Goal: Transaction & Acquisition: Purchase product/service

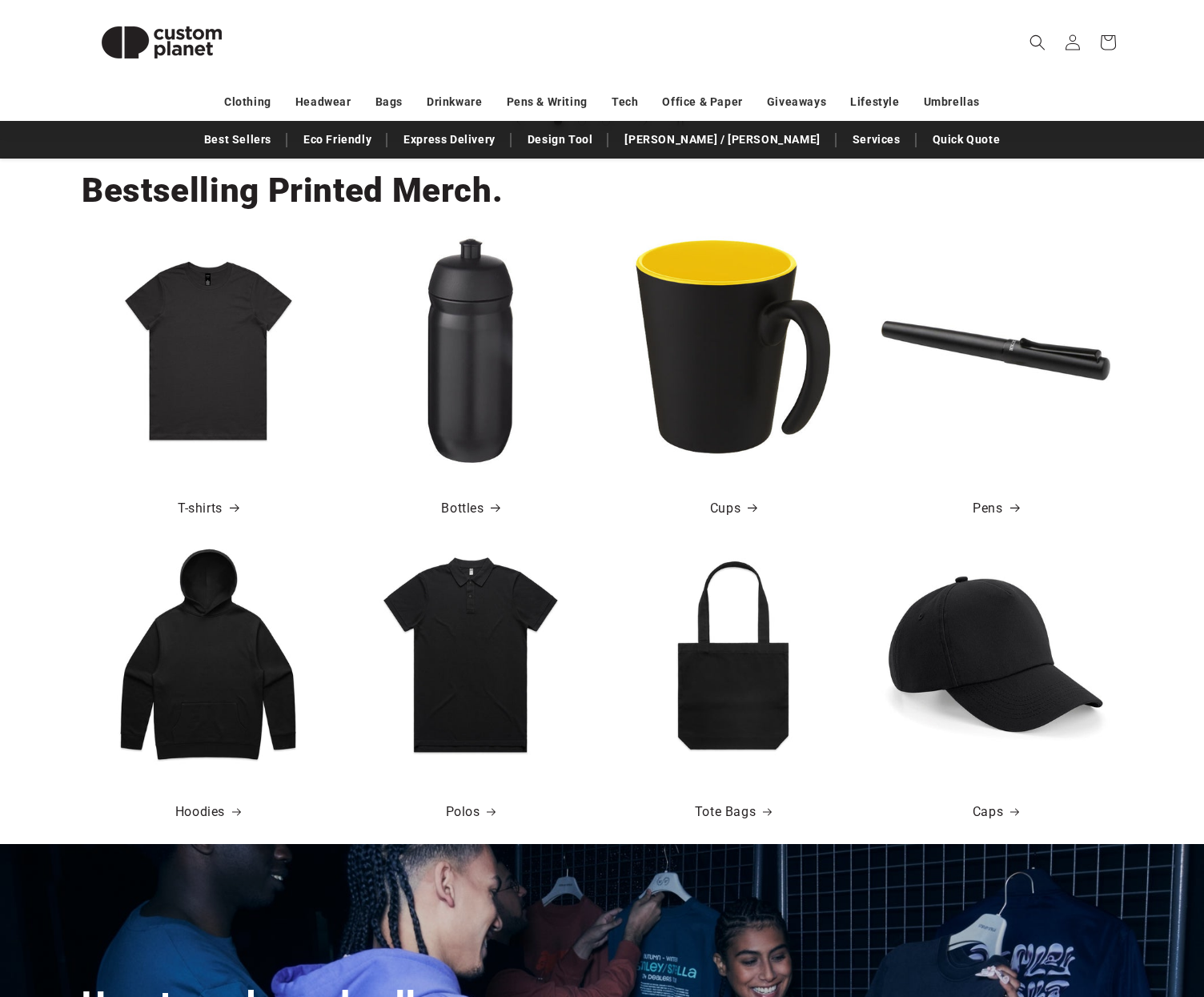
scroll to position [498, 0]
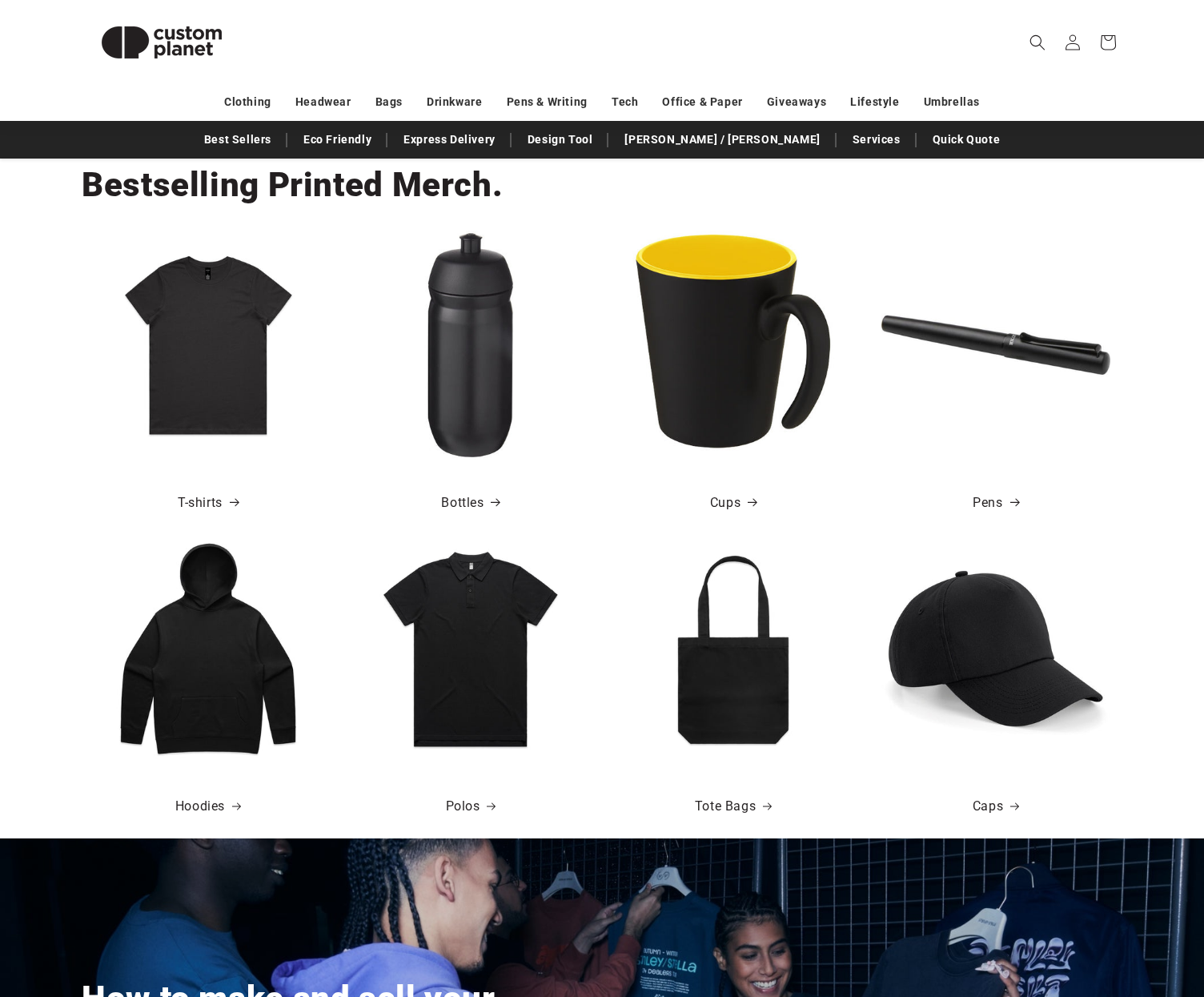
click at [683, 328] on img at bounding box center [733, 345] width 229 height 229
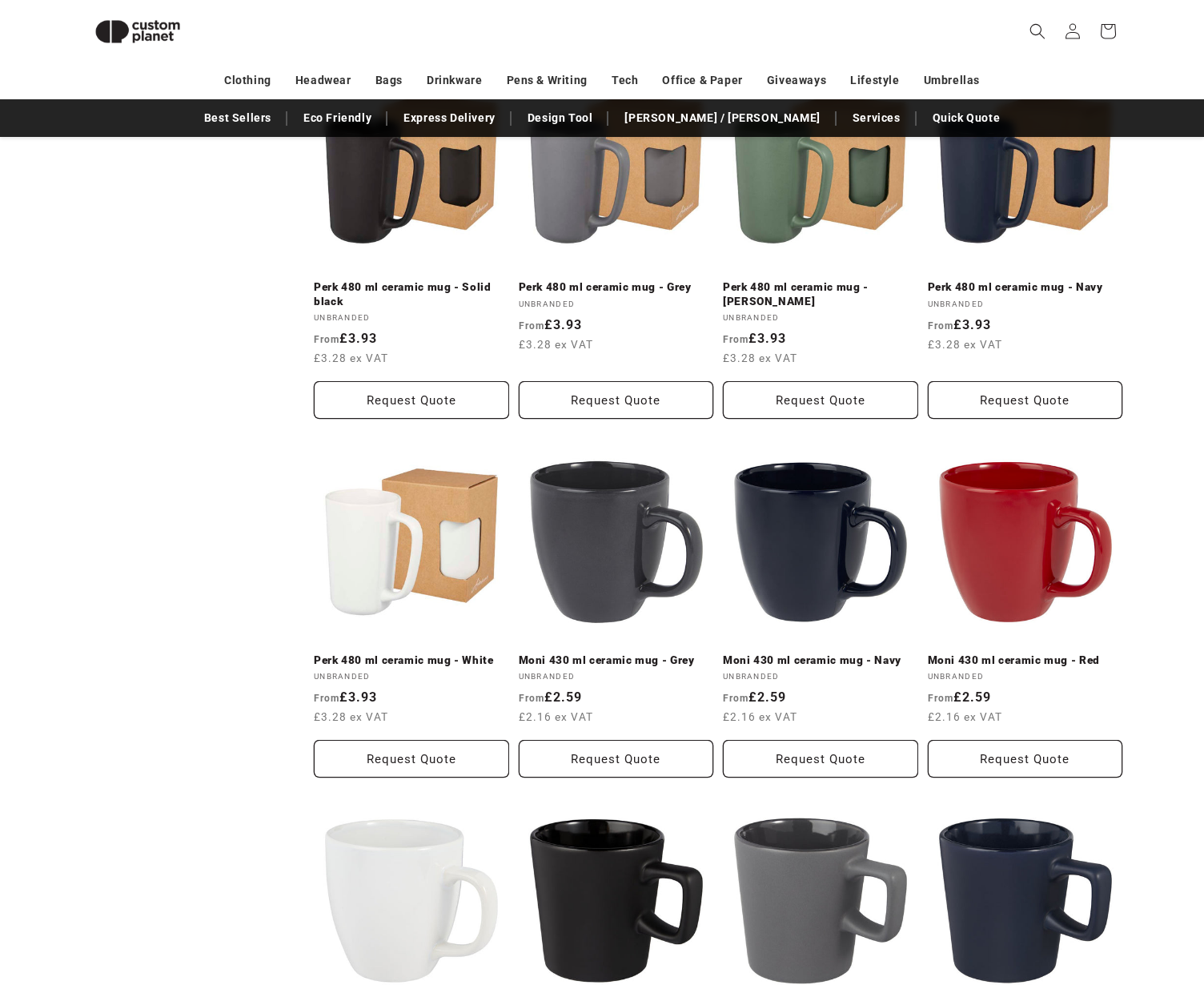
scroll to position [1123, 0]
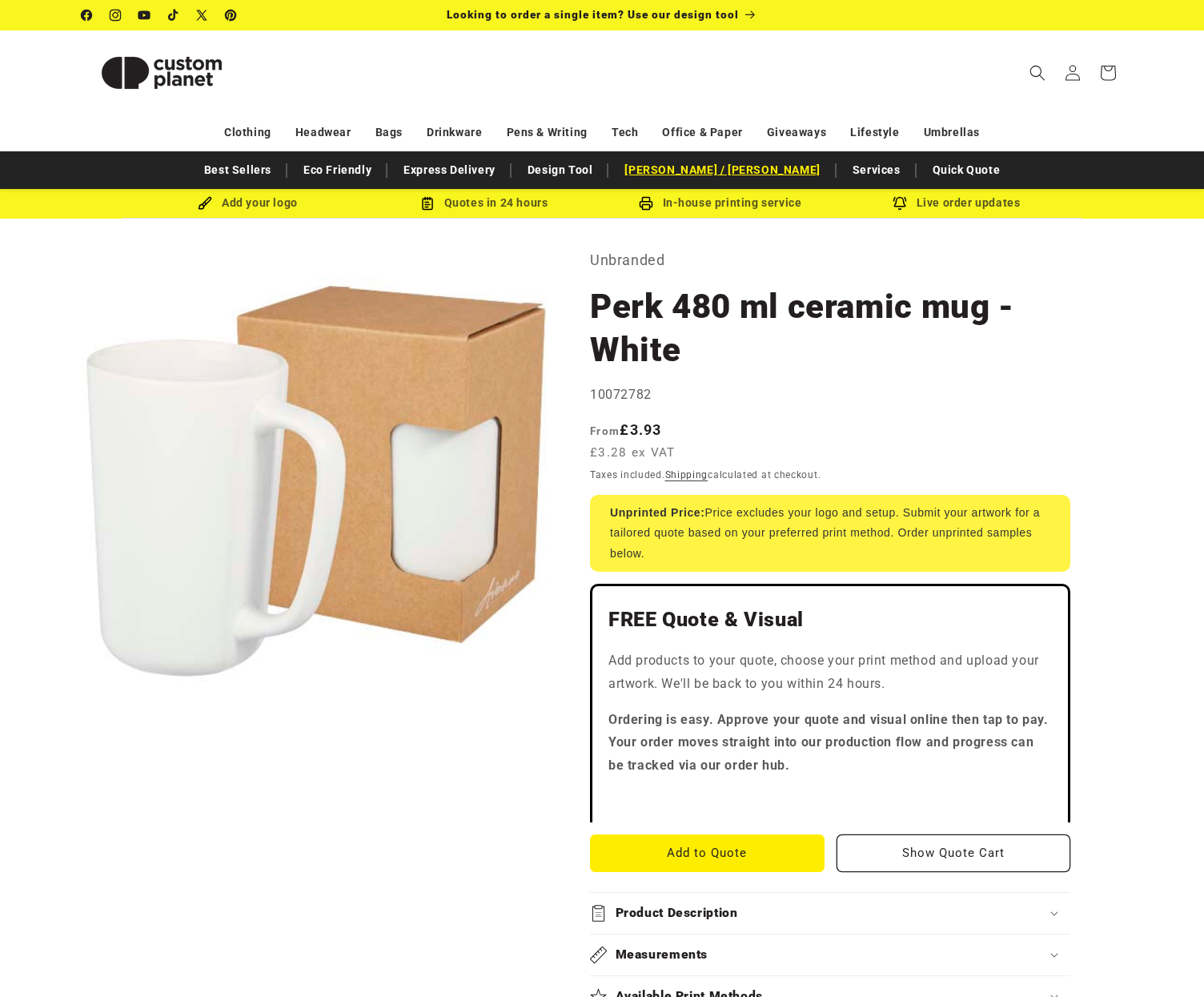
click at [716, 166] on link "[PERSON_NAME] / [PERSON_NAME]" at bounding box center [723, 170] width 211 height 28
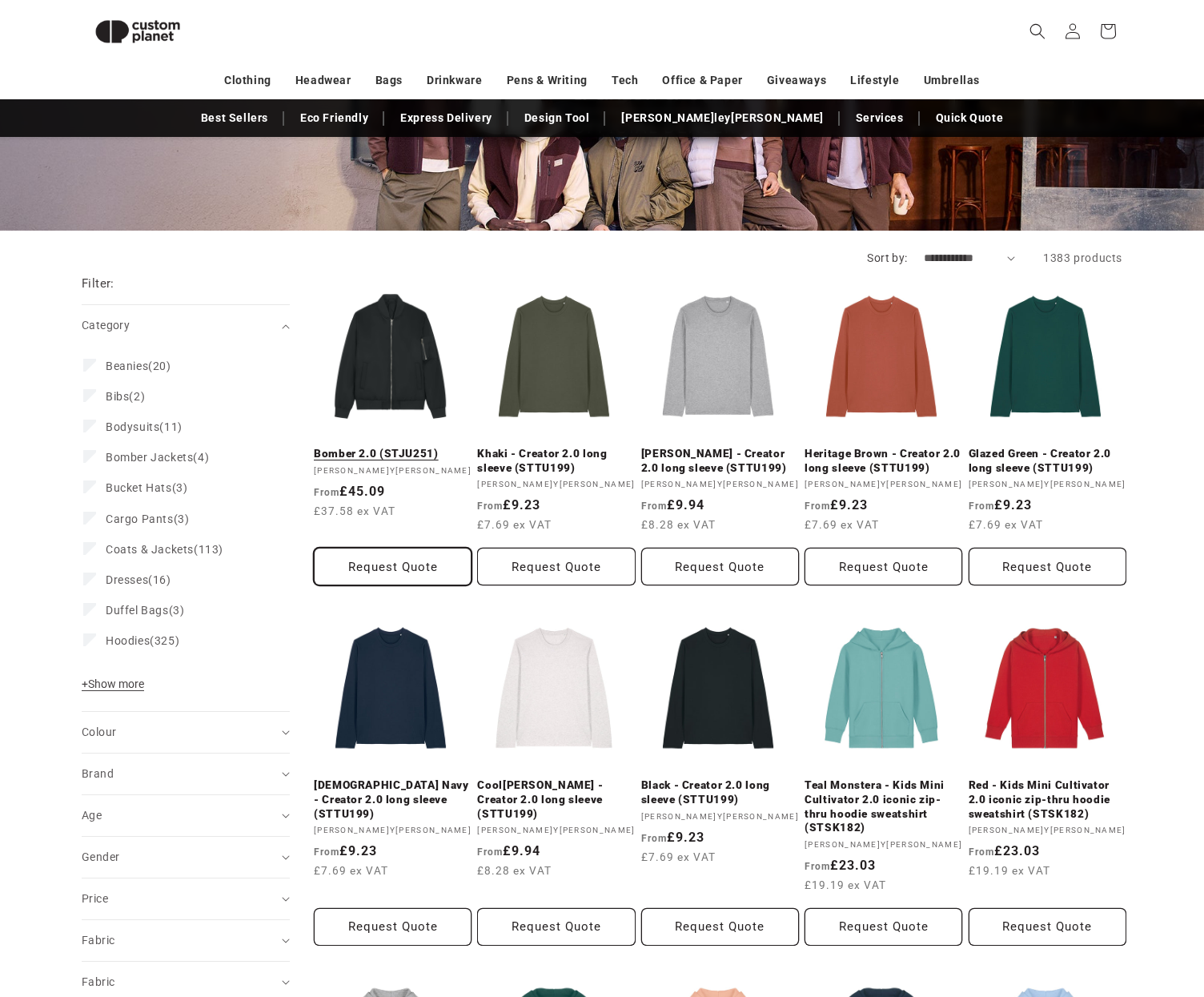
scroll to position [205, 0]
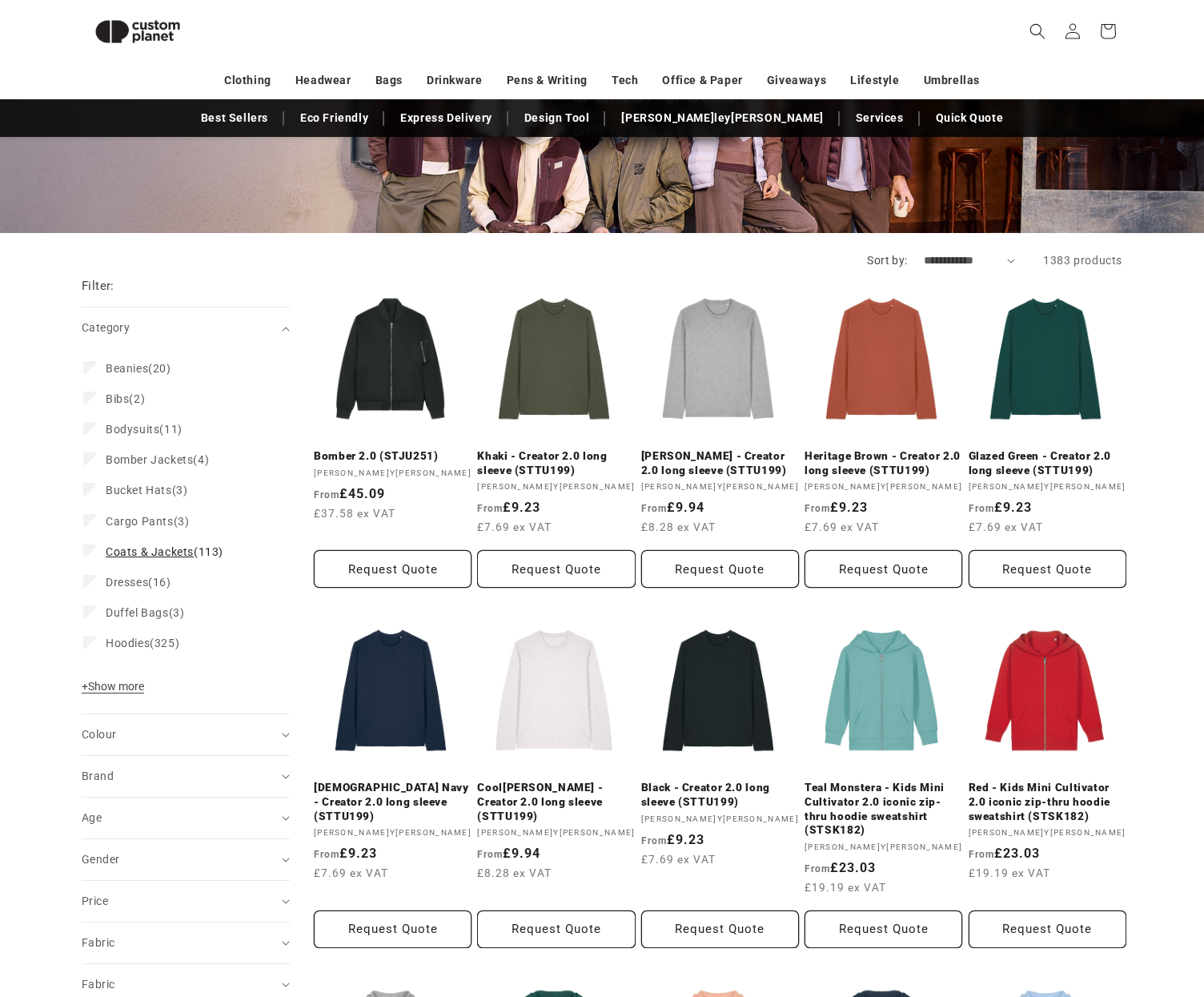
click at [157, 551] on span "Coats & Jackets" at bounding box center [149, 551] width 88 height 13
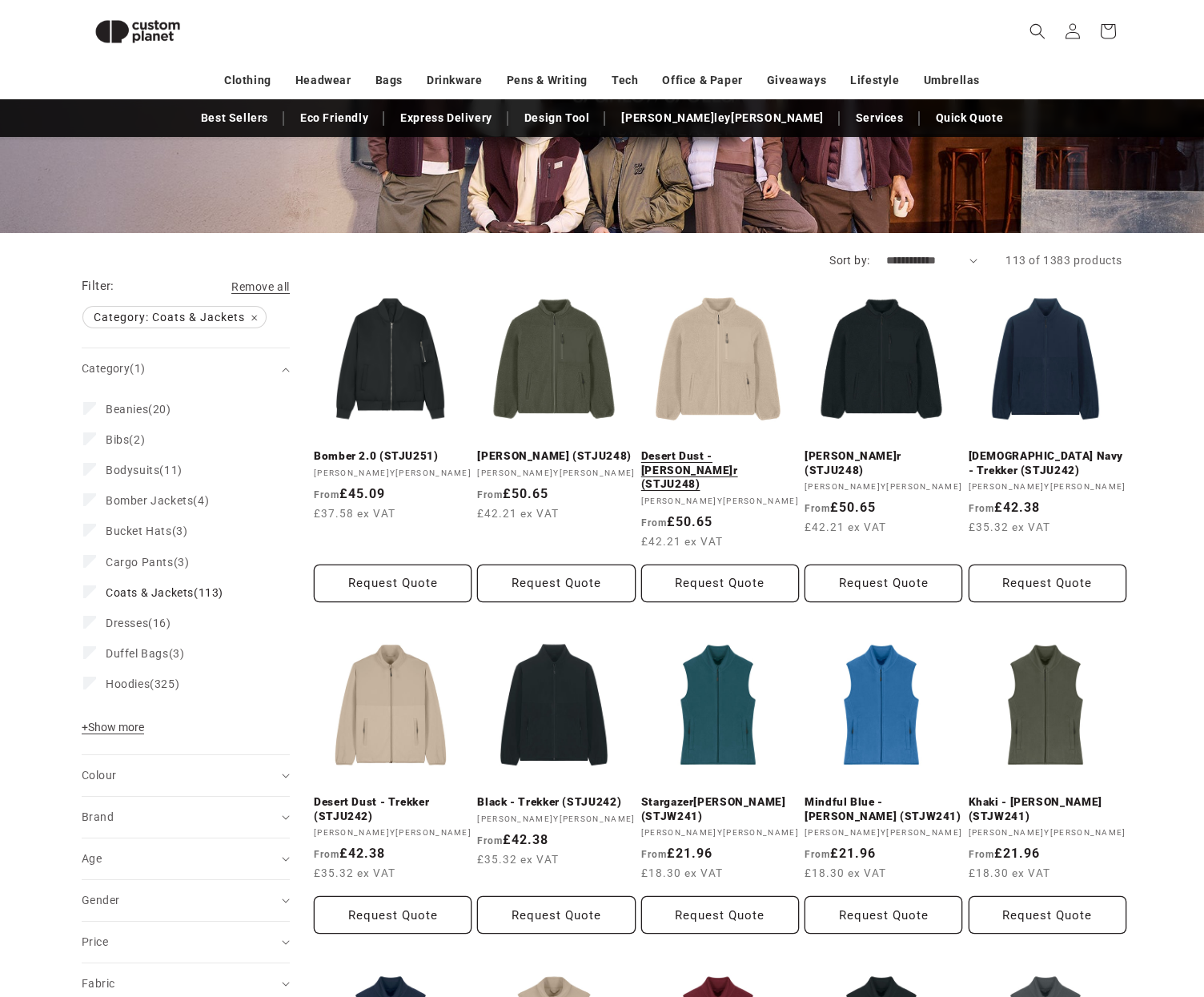
click at [695, 449] on link "Desert Dust - [PERSON_NAME] (STJU248)" at bounding box center [720, 470] width 158 height 43
